Goal: Share content: Share content

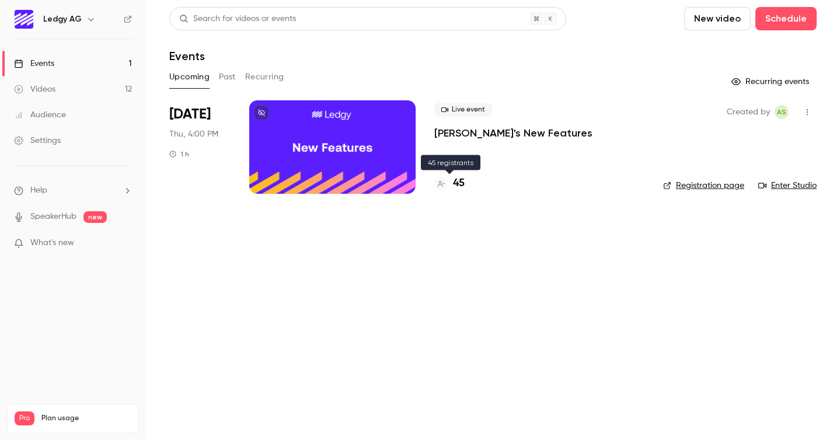
click at [455, 184] on h4 "45" at bounding box center [459, 184] width 12 height 16
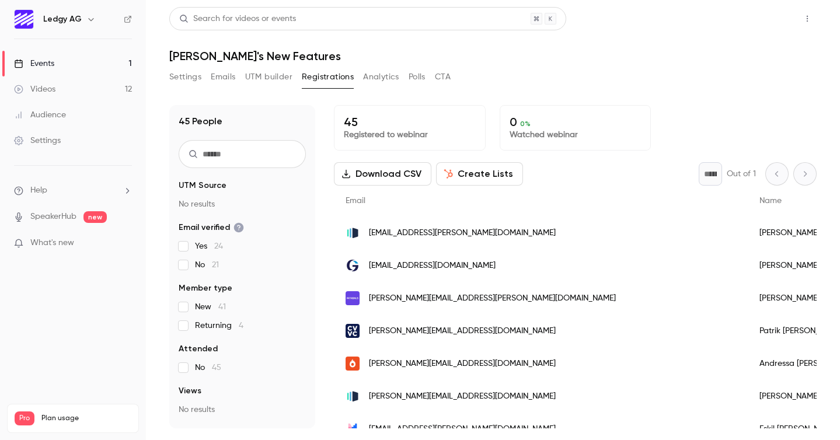
click at [761, 12] on button "Share" at bounding box center [765, 18] width 46 height 23
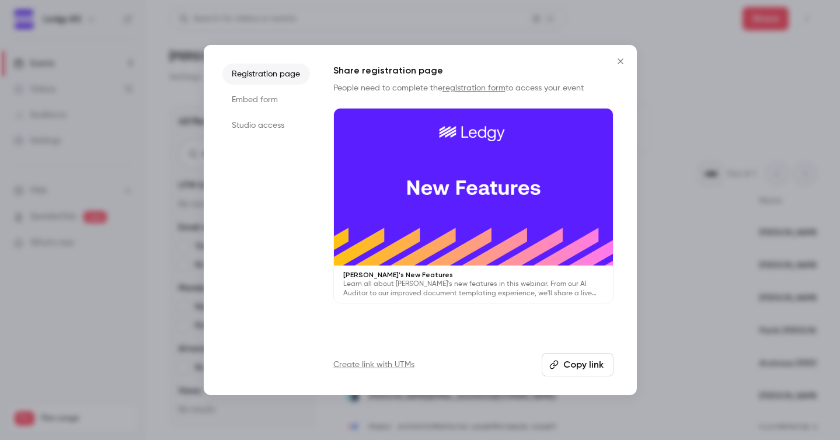
click at [577, 363] on button "Copy link" at bounding box center [578, 364] width 72 height 23
click at [620, 66] on button "Close" at bounding box center [620, 61] width 23 height 23
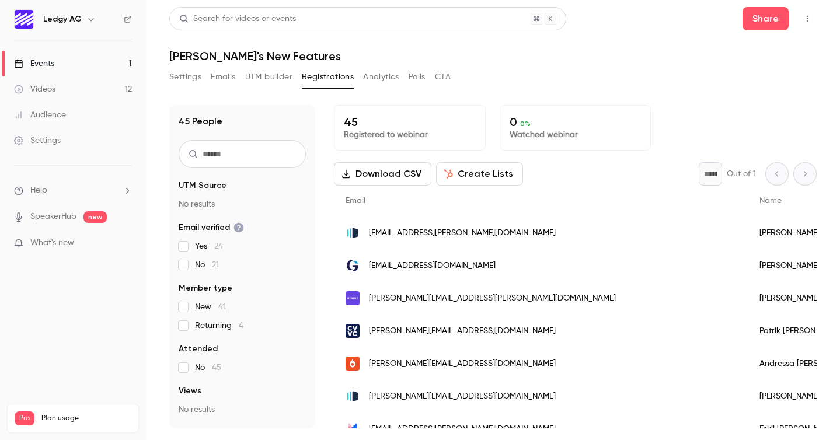
click at [386, 177] on button "Download CSV" at bounding box center [382, 173] width 97 height 23
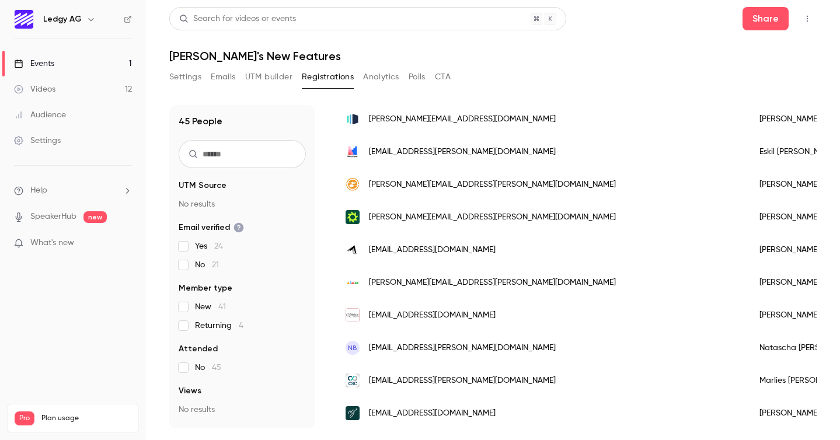
scroll to position [280, 0]
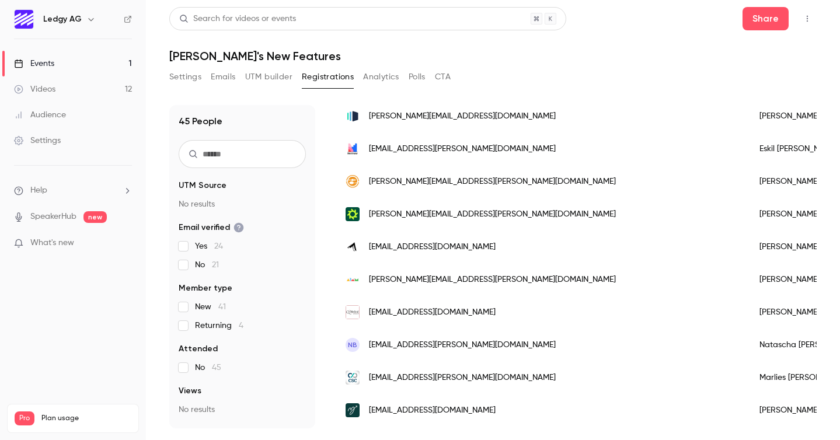
click at [188, 119] on h1 "45 People" at bounding box center [201, 121] width 44 height 14
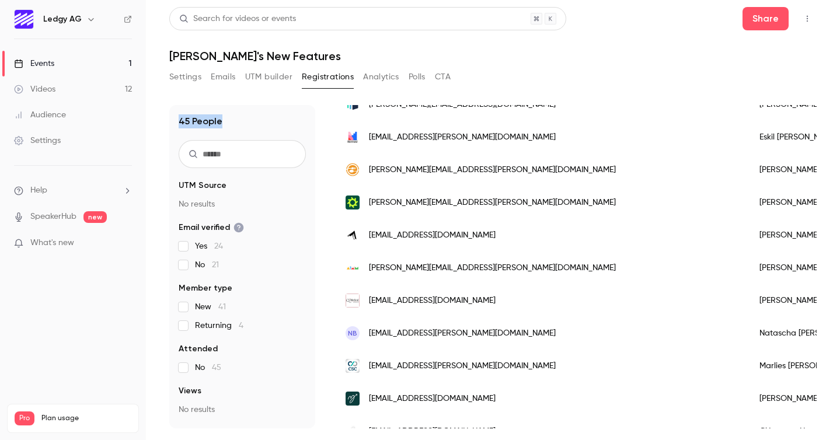
scroll to position [291, 0]
